Goal: Task Accomplishment & Management: Use online tool/utility

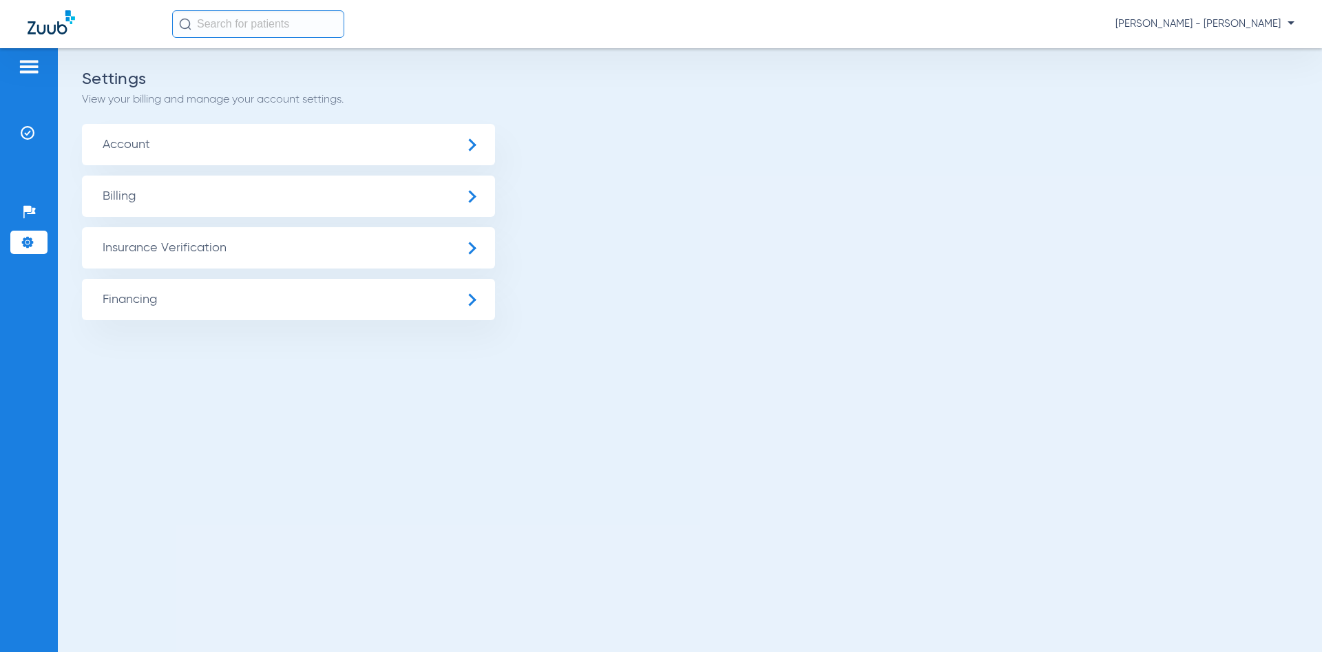
click at [28, 63] on img at bounding box center [29, 67] width 22 height 17
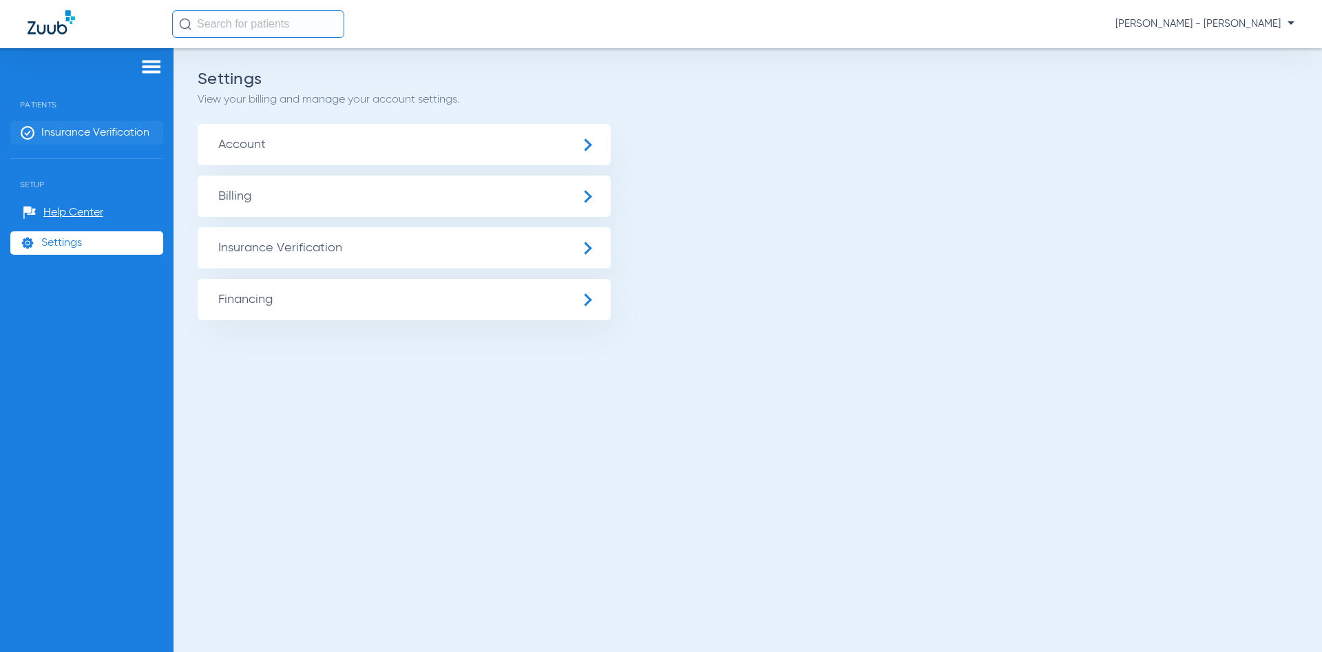
click at [91, 138] on span "Insurance Verification" at bounding box center [95, 133] width 108 height 14
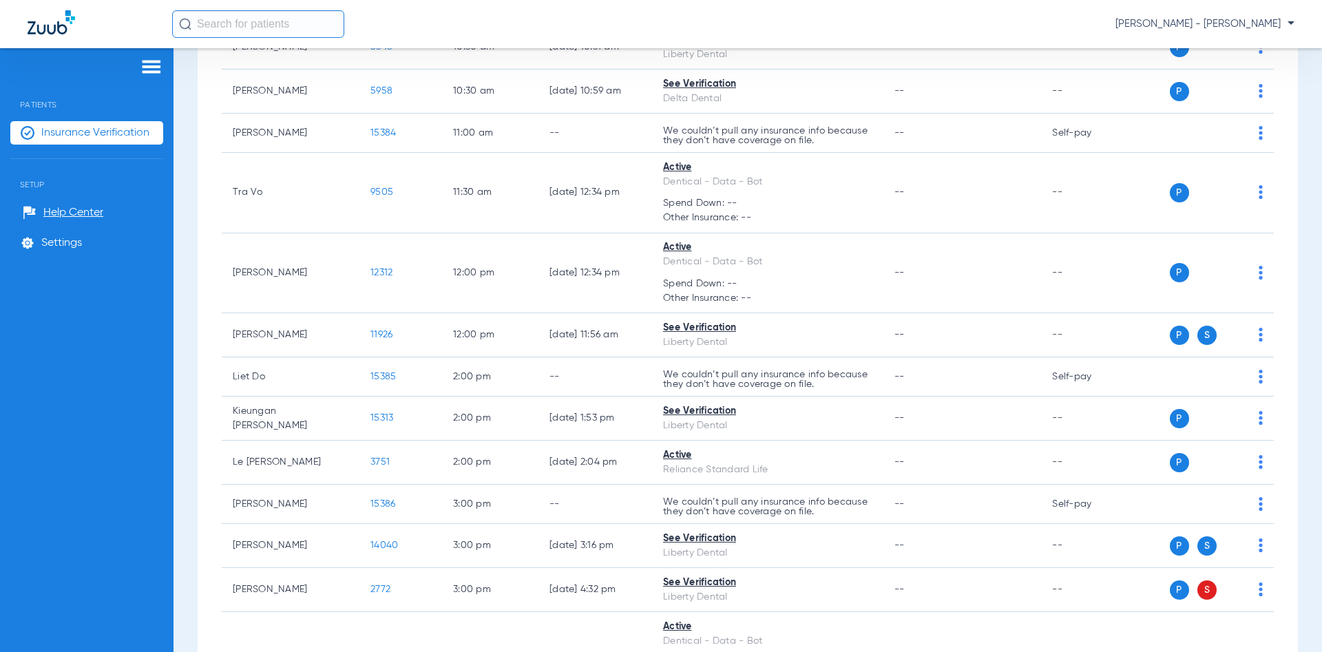
scroll to position [859, 0]
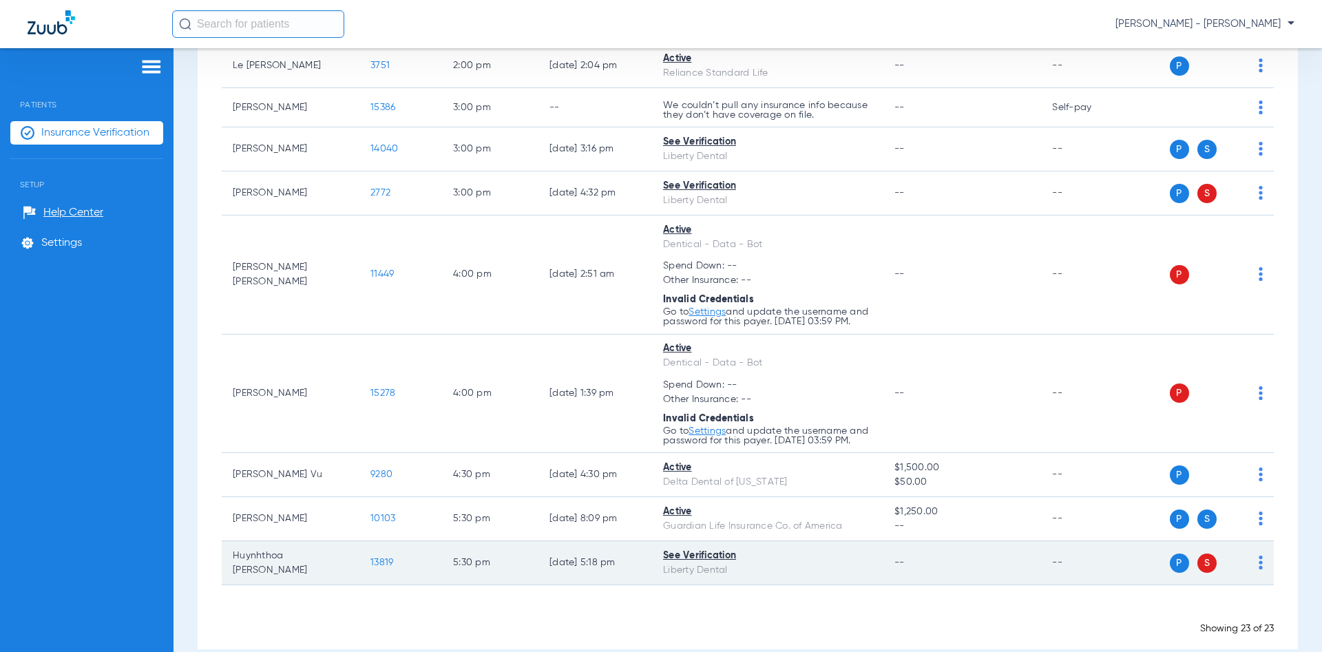
click at [376, 567] on span "13819" at bounding box center [381, 563] width 23 height 10
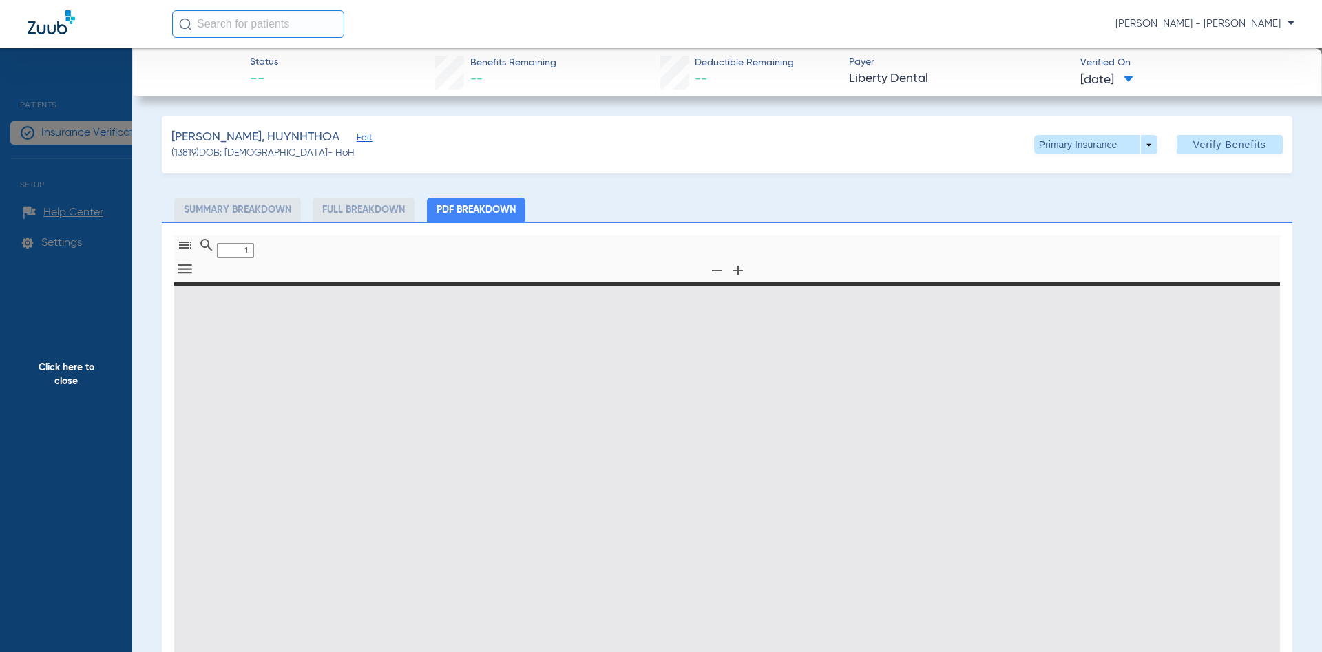
type input "0"
select select "page-width"
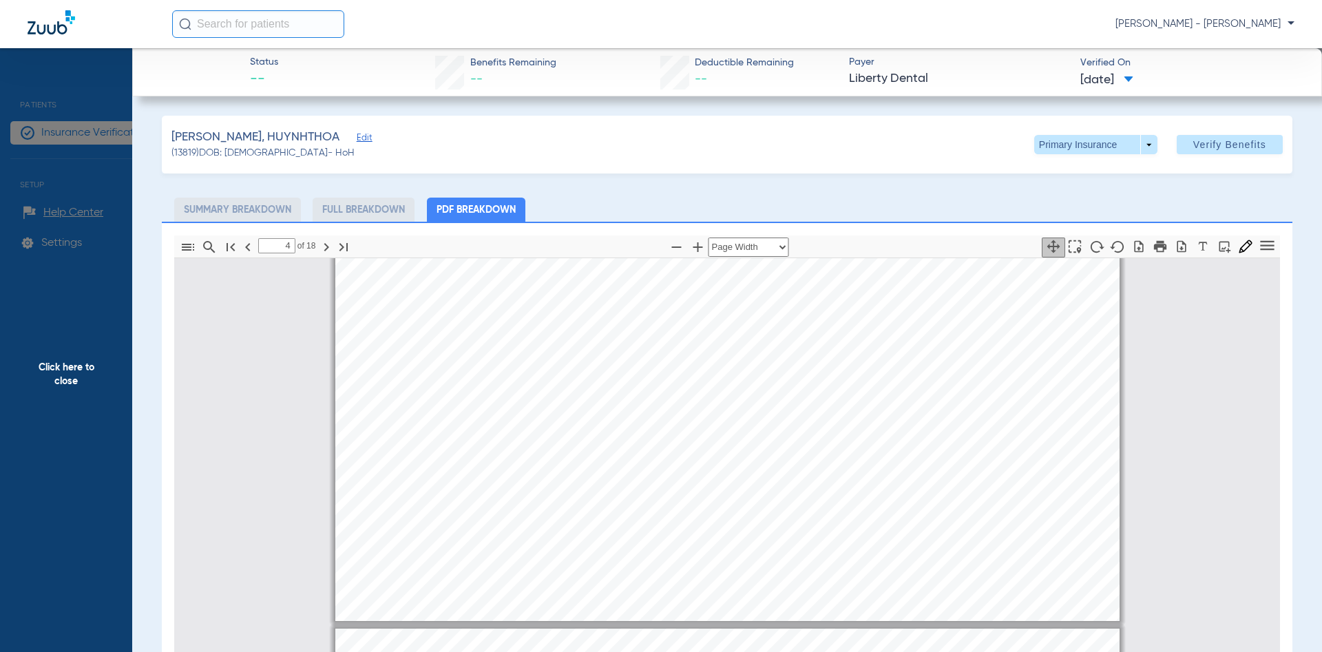
type input "5"
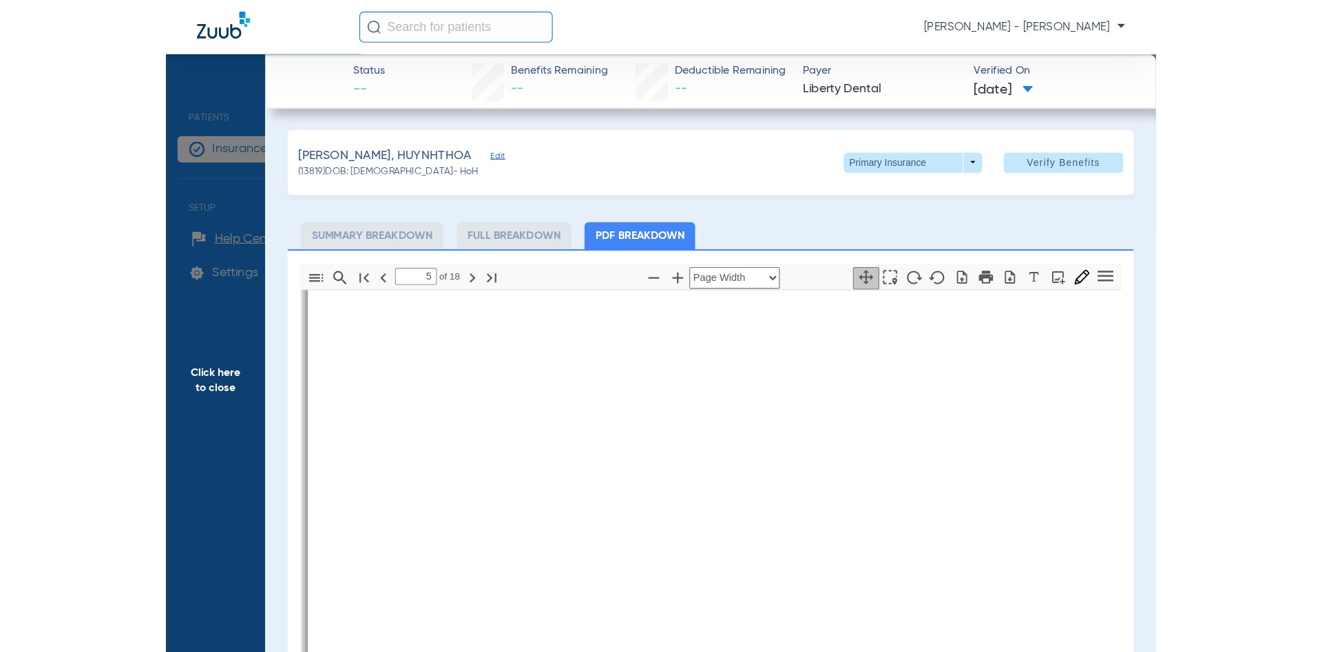
scroll to position [5450, 0]
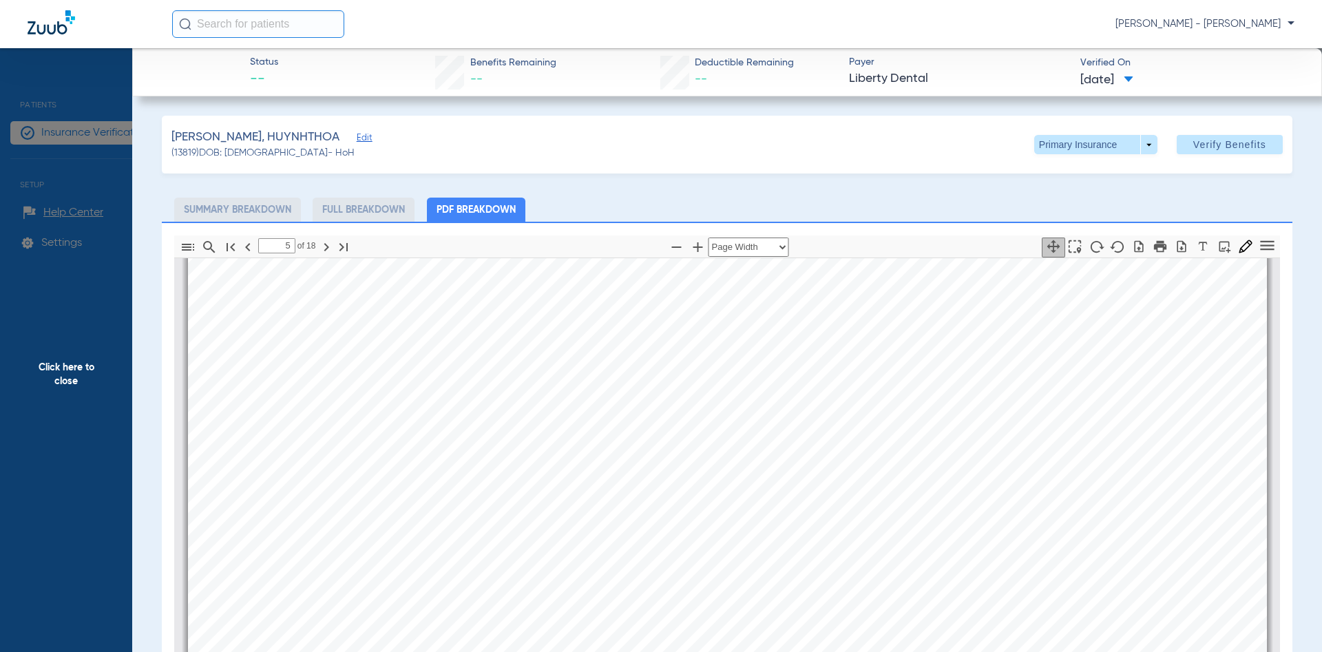
click at [78, 354] on span "Click here to close" at bounding box center [66, 374] width 132 height 652
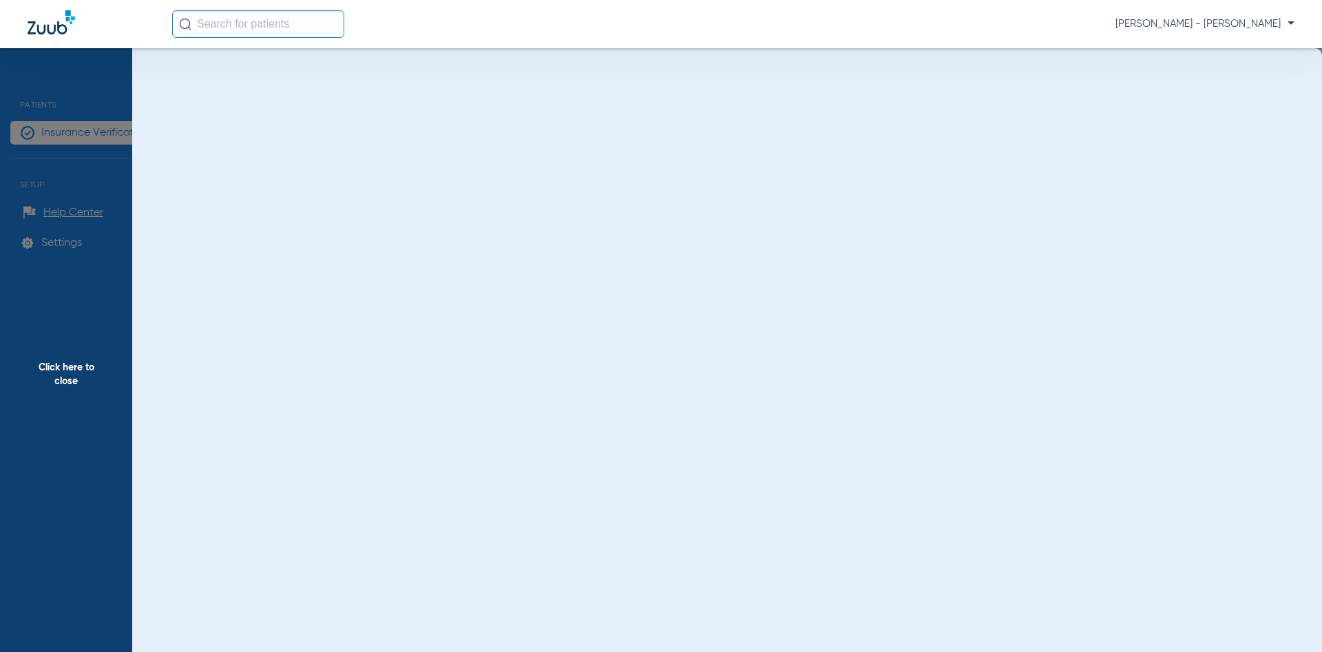
click at [74, 362] on span "Click here to close" at bounding box center [66, 374] width 132 height 652
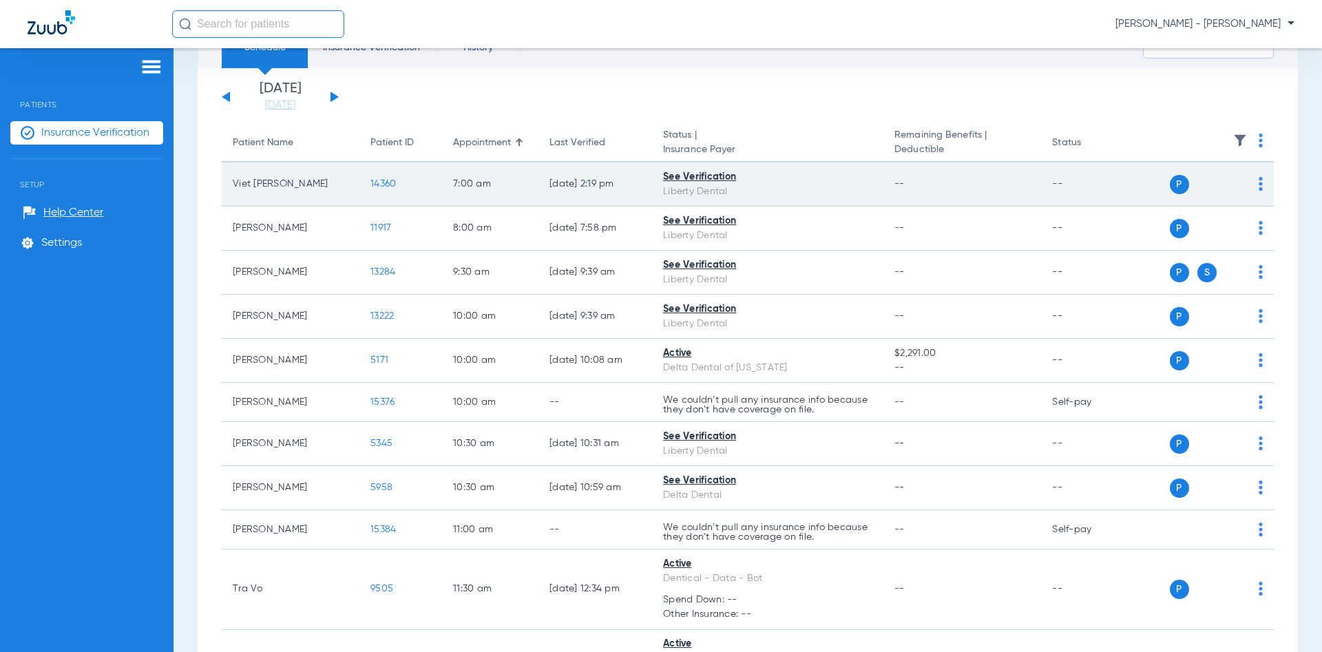
scroll to position [0, 0]
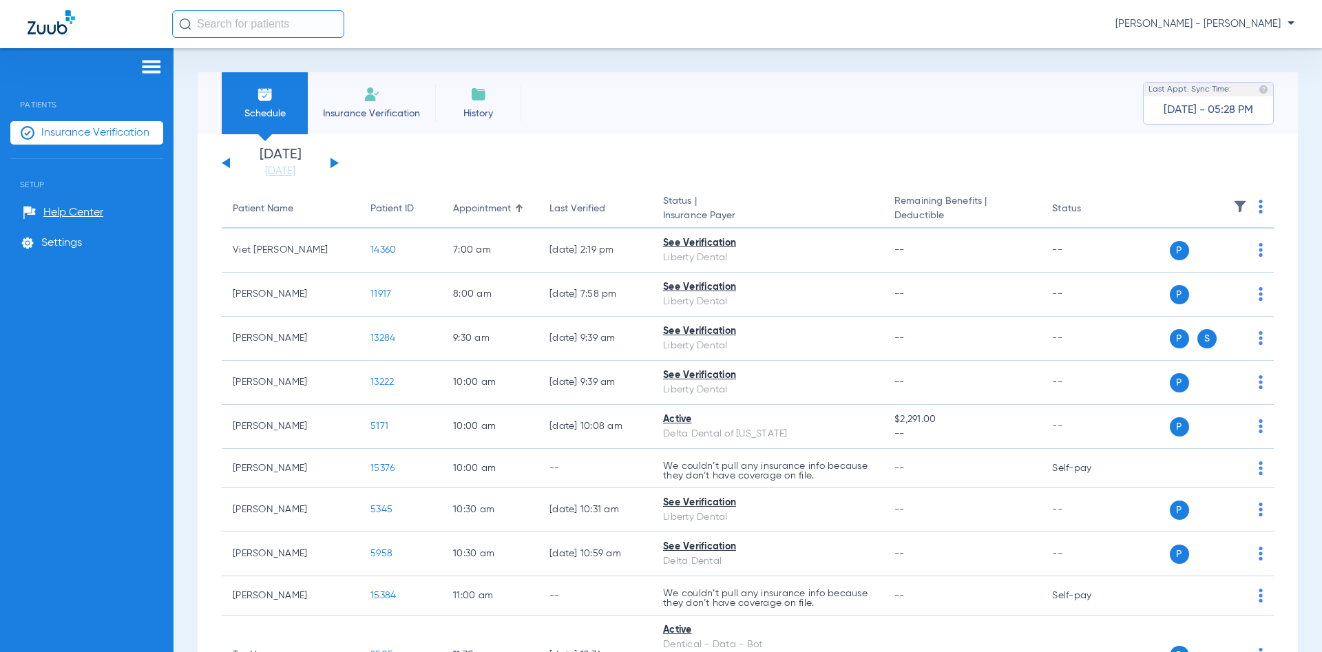
click at [332, 158] on div "[DATE] [DATE] [DATE] [DATE] [DATE] [DATE] [DATE] [DATE] [DATE] [DATE] [DATE] [D…" at bounding box center [280, 163] width 117 height 30
